Goal: Information Seeking & Learning: Check status

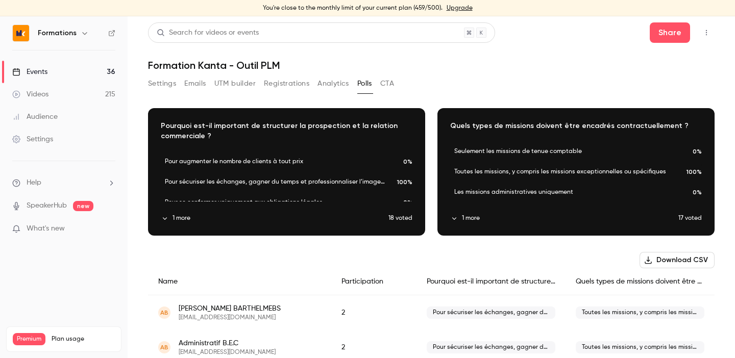
scroll to position [12, 0]
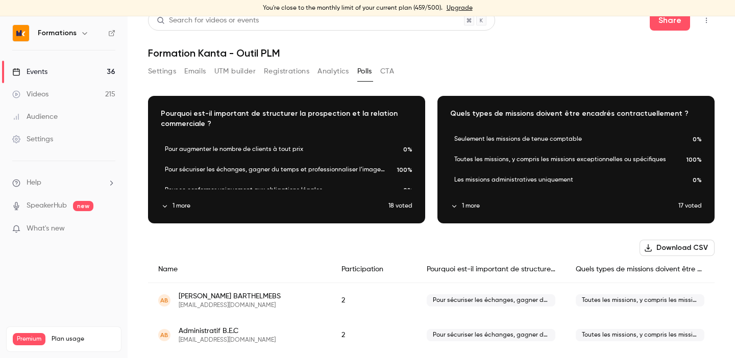
click at [317, 66] on div "Settings Emails UTM builder Registrations Analytics Polls CTA" at bounding box center [271, 71] width 246 height 16
click at [325, 68] on button "Analytics" at bounding box center [334, 71] width 32 height 16
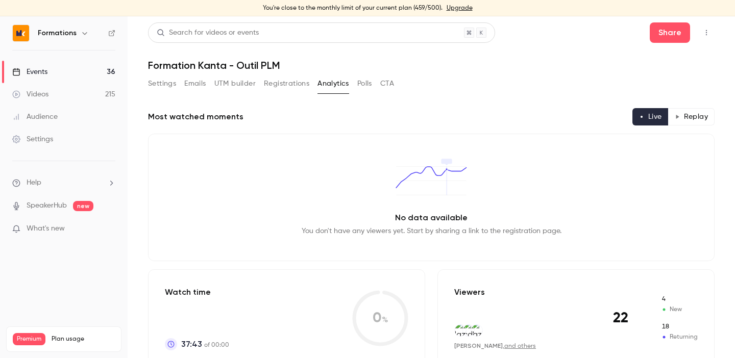
click at [361, 81] on button "Polls" at bounding box center [364, 84] width 15 height 16
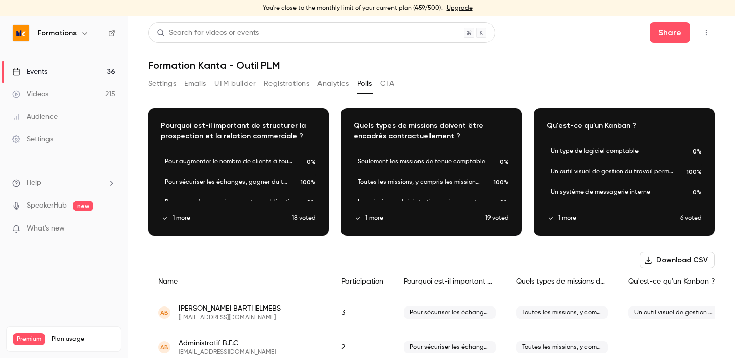
click at [324, 85] on button "Analytics" at bounding box center [334, 84] width 32 height 16
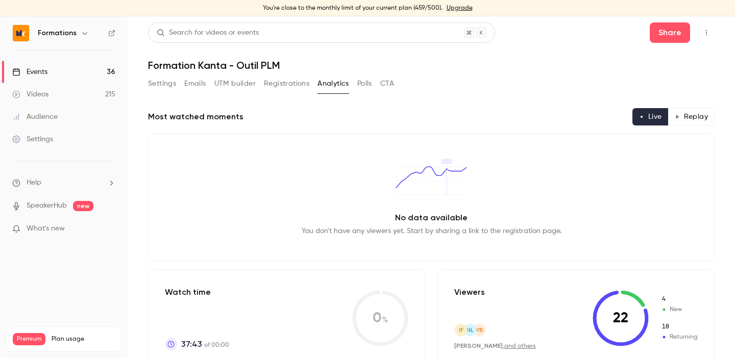
click at [363, 88] on button "Polls" at bounding box center [364, 84] width 15 height 16
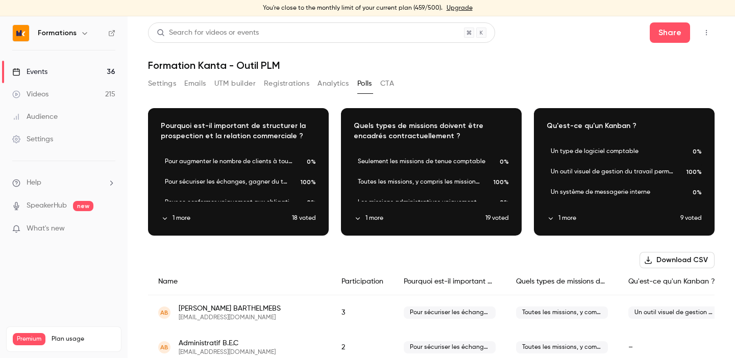
click at [334, 81] on button "Analytics" at bounding box center [334, 84] width 32 height 16
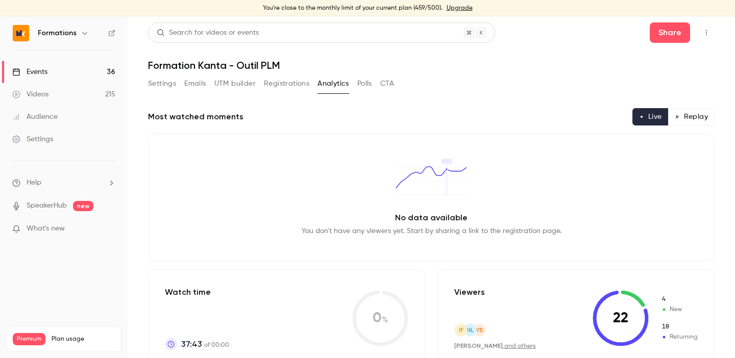
click at [363, 83] on button "Polls" at bounding box center [364, 84] width 15 height 16
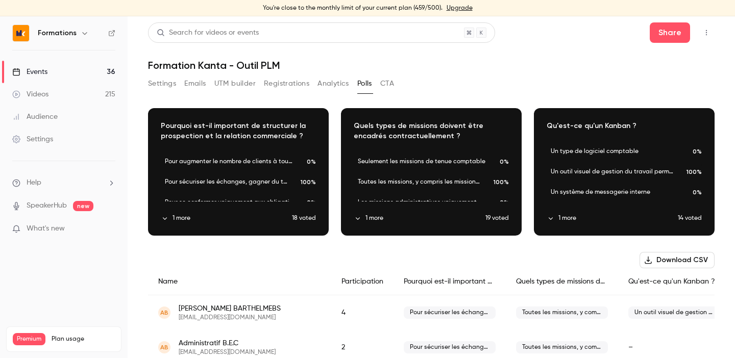
click at [328, 80] on button "Analytics" at bounding box center [334, 84] width 32 height 16
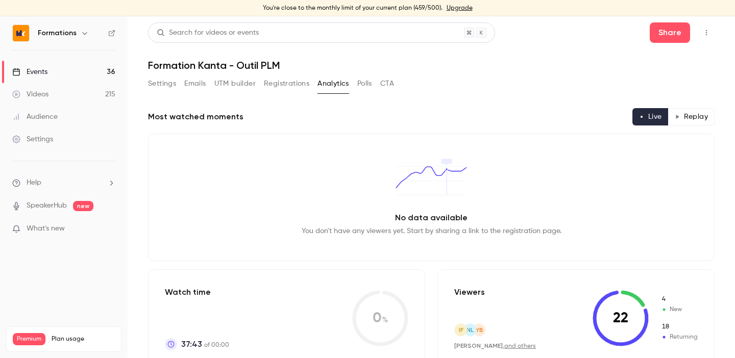
click at [363, 83] on button "Polls" at bounding box center [364, 84] width 15 height 16
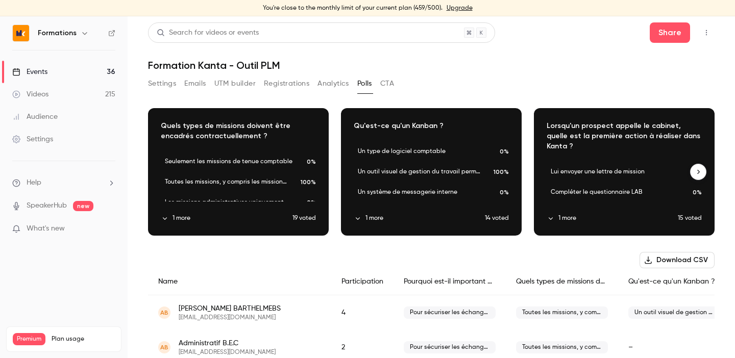
scroll to position [0, 193]
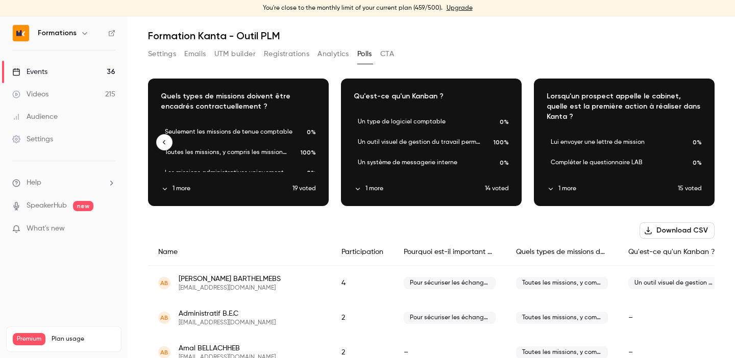
scroll to position [28, 0]
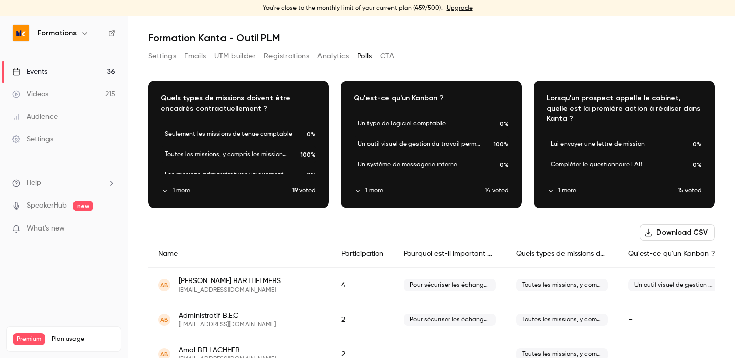
click at [331, 66] on div "Settings Emails UTM builder Registrations Analytics Polls CTA" at bounding box center [271, 58] width 246 height 20
click at [332, 58] on button "Analytics" at bounding box center [334, 56] width 32 height 16
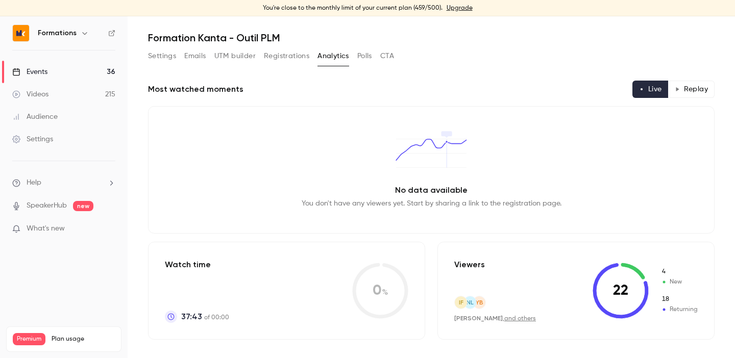
click at [374, 54] on div "Settings Emails UTM builder Registrations Analytics Polls CTA" at bounding box center [271, 56] width 246 height 16
click at [371, 55] on button "Polls" at bounding box center [364, 56] width 15 height 16
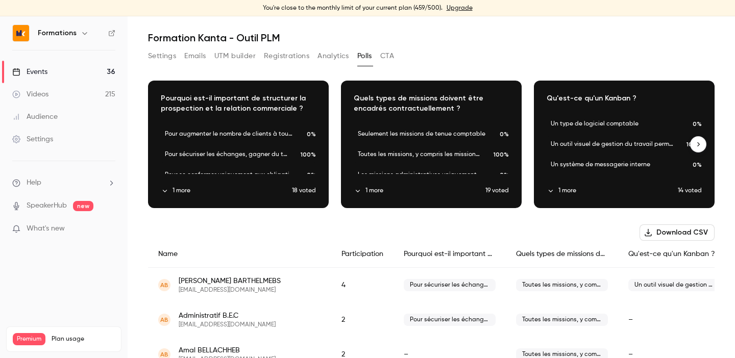
click at [702, 147] on button "button" at bounding box center [698, 144] width 16 height 16
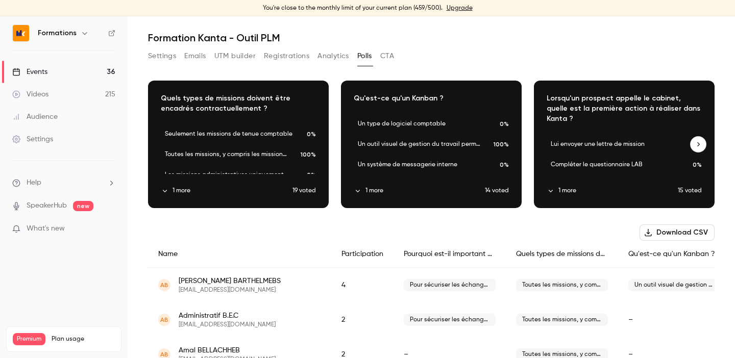
scroll to position [0, 193]
click at [702, 147] on button "button" at bounding box center [698, 144] width 16 height 16
